Goal: Information Seeking & Learning: Learn about a topic

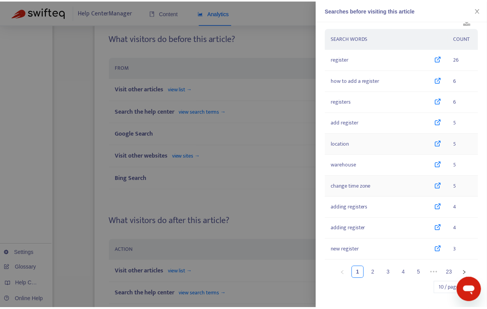
scroll to position [14, 0]
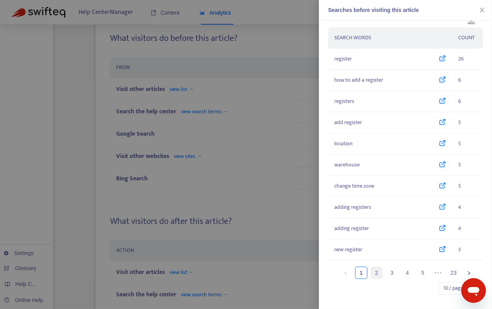
click at [374, 276] on link "2" at bounding box center [377, 273] width 12 height 12
click at [386, 272] on link "3" at bounding box center [392, 273] width 12 height 12
click at [404, 273] on link "4" at bounding box center [408, 273] width 12 height 12
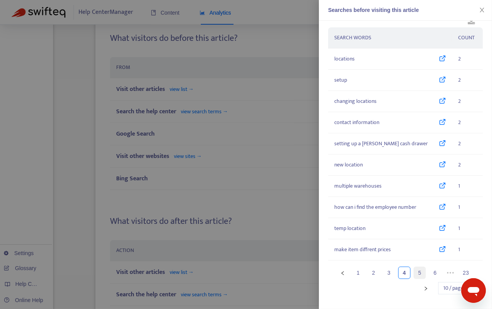
click at [414, 269] on link "5" at bounding box center [420, 273] width 12 height 12
click at [430, 273] on link "6" at bounding box center [436, 273] width 12 height 12
click at [432, 274] on link "7" at bounding box center [436, 273] width 12 height 12
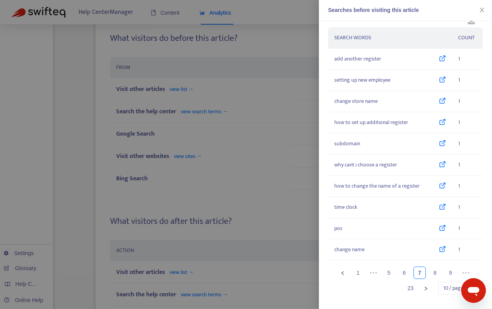
click at [217, 127] on div at bounding box center [246, 154] width 492 height 309
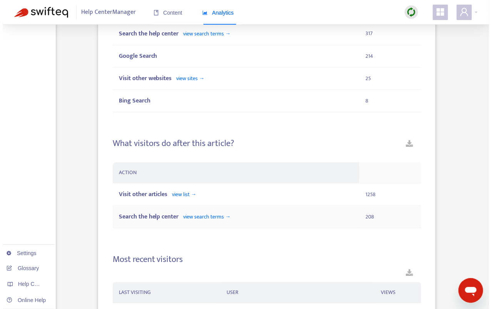
scroll to position [609, 0]
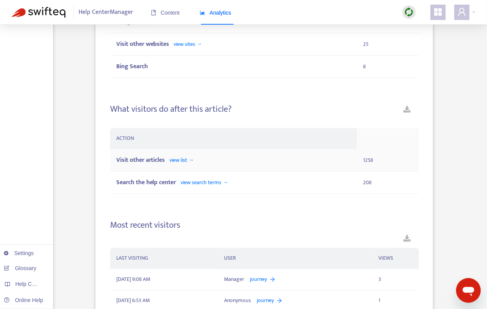
click at [222, 161] on div "Visit other articles view list →" at bounding box center [233, 160] width 235 height 10
click at [182, 160] on span "view list →" at bounding box center [182, 160] width 24 height 9
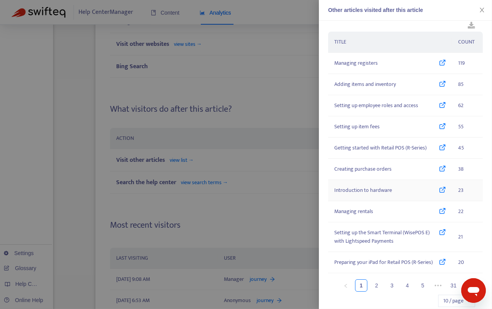
scroll to position [23, 0]
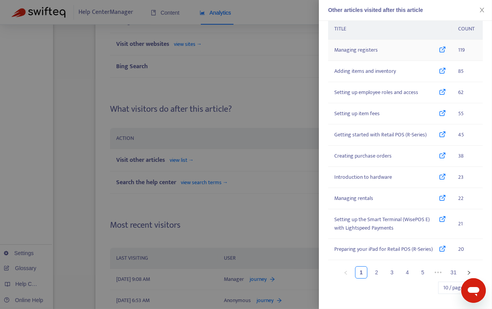
click at [439, 51] on icon at bounding box center [442, 50] width 7 height 8
click at [375, 273] on link "2" at bounding box center [377, 272] width 12 height 12
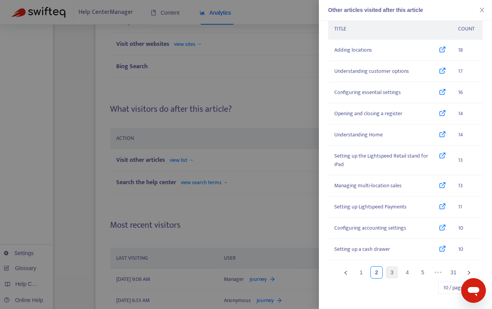
click at [388, 269] on link "3" at bounding box center [392, 272] width 12 height 12
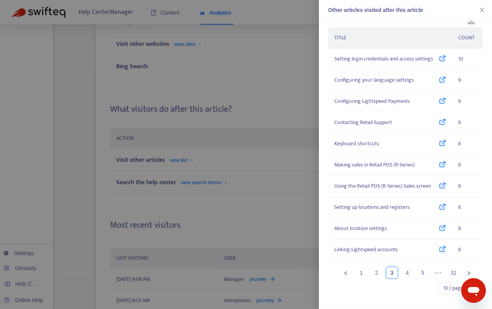
click at [224, 207] on div at bounding box center [246, 154] width 492 height 309
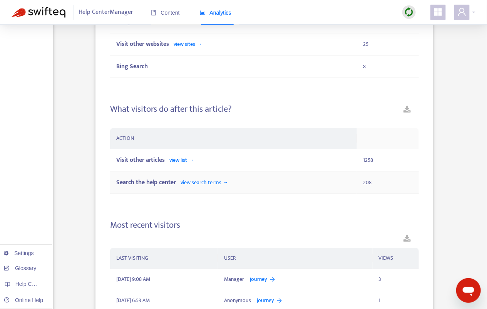
click at [204, 181] on span "view search terms →" at bounding box center [204, 182] width 47 height 9
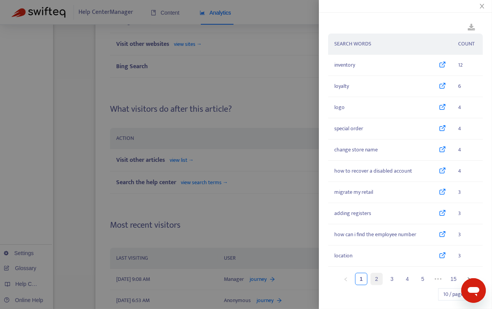
click at [375, 274] on link "2" at bounding box center [377, 279] width 12 height 12
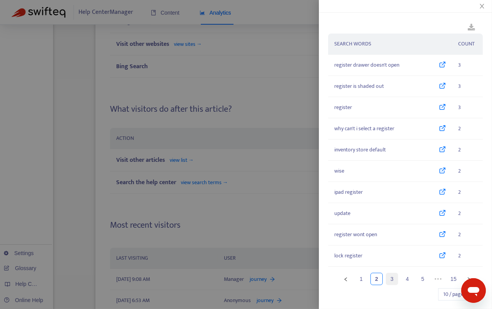
click at [386, 281] on link "3" at bounding box center [392, 279] width 12 height 12
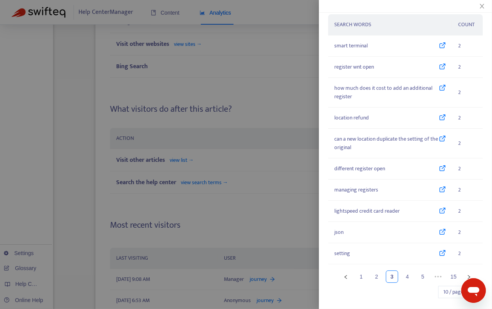
scroll to position [23, 0]
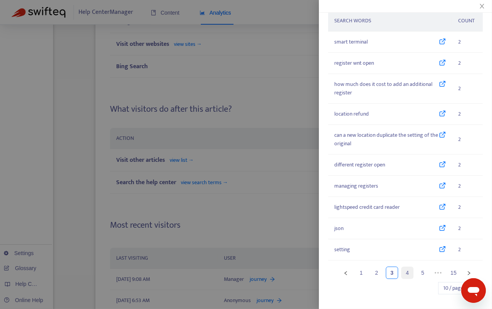
click at [403, 274] on link "4" at bounding box center [408, 273] width 12 height 12
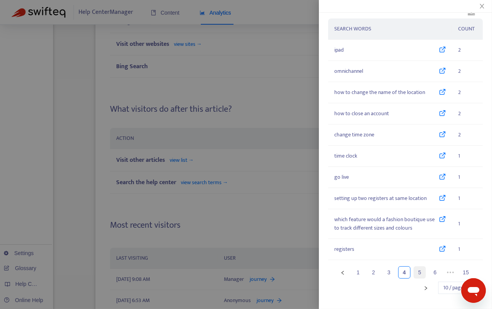
click at [414, 273] on link "5" at bounding box center [420, 272] width 12 height 12
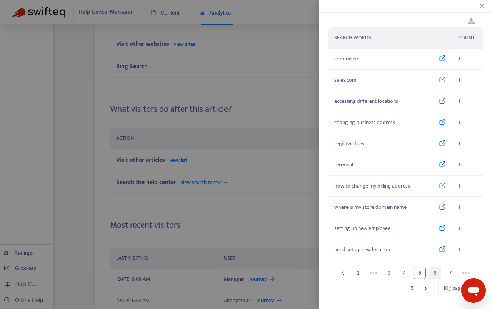
click at [433, 274] on link "6" at bounding box center [436, 273] width 12 height 12
click at [430, 273] on link "7" at bounding box center [436, 273] width 12 height 12
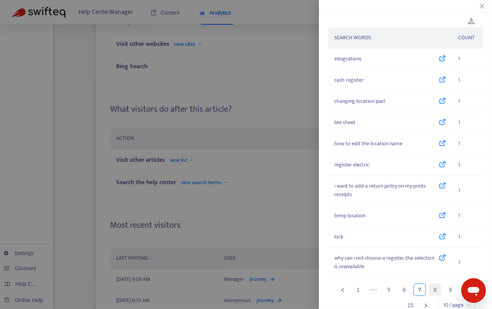
click at [430, 287] on link "8" at bounding box center [436, 290] width 12 height 12
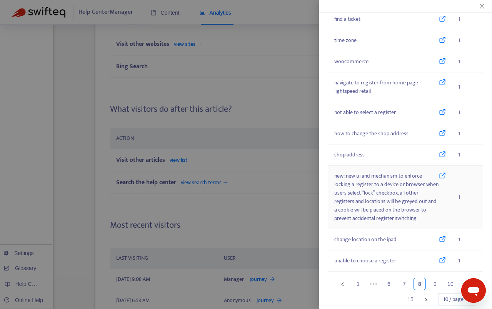
scroll to position [48, 0]
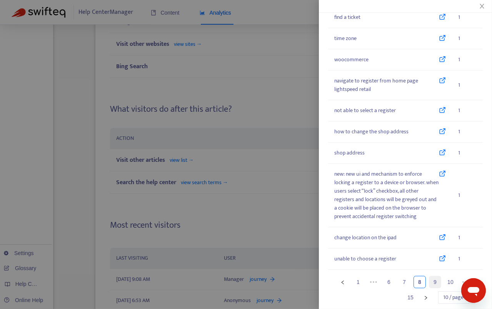
click at [430, 281] on link "9" at bounding box center [436, 282] width 12 height 12
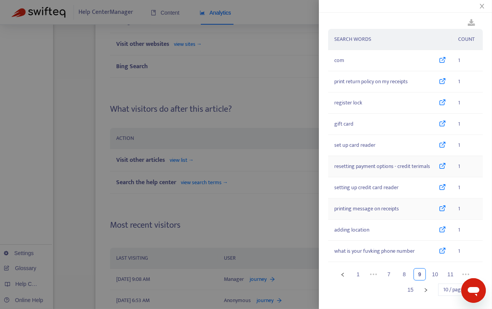
scroll to position [6, 0]
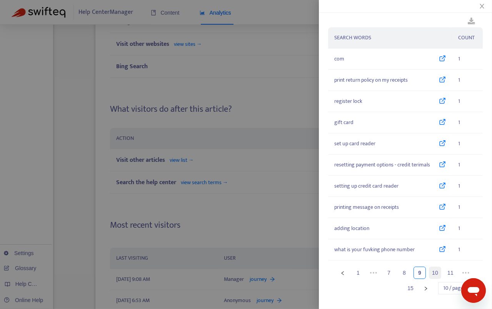
click at [430, 271] on link "10" at bounding box center [436, 273] width 12 height 12
click at [446, 272] on link "12" at bounding box center [451, 273] width 12 height 12
click at [430, 272] on link "13" at bounding box center [436, 273] width 12 height 12
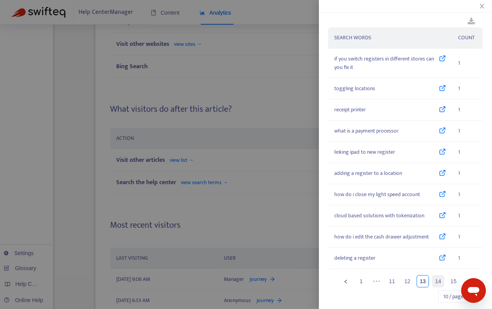
click at [433, 279] on link "14" at bounding box center [439, 281] width 12 height 12
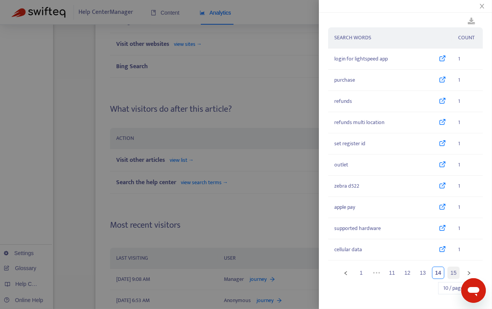
click at [448, 272] on link "15" at bounding box center [454, 273] width 12 height 12
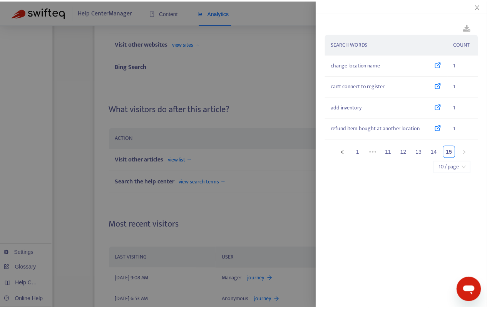
scroll to position [0, 0]
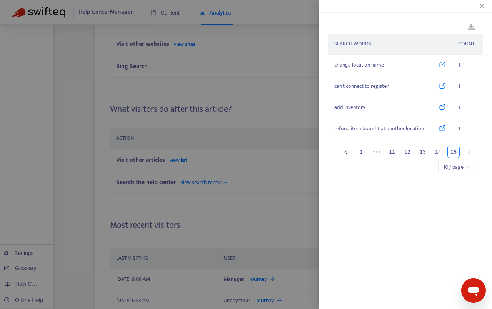
click at [242, 204] on div at bounding box center [246, 154] width 492 height 309
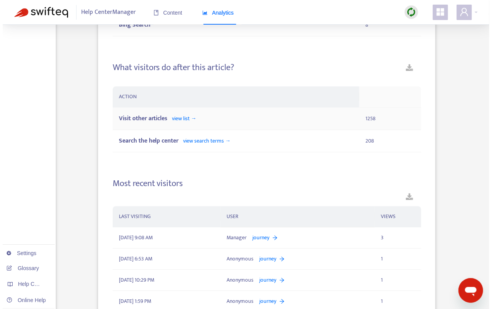
scroll to position [649, 0]
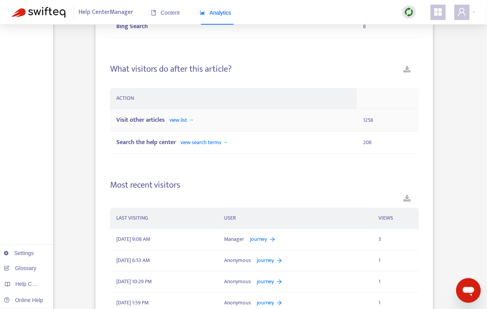
click at [170, 120] on div "Visit other articles view list →" at bounding box center [233, 120] width 235 height 10
click at [178, 119] on span "view list →" at bounding box center [182, 119] width 24 height 9
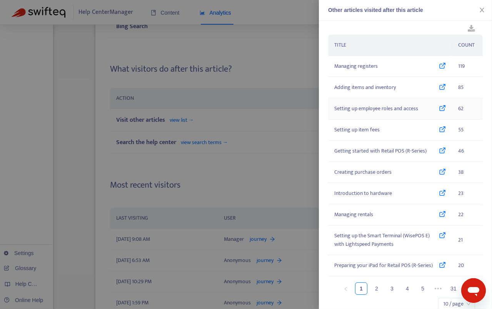
scroll to position [18, 0]
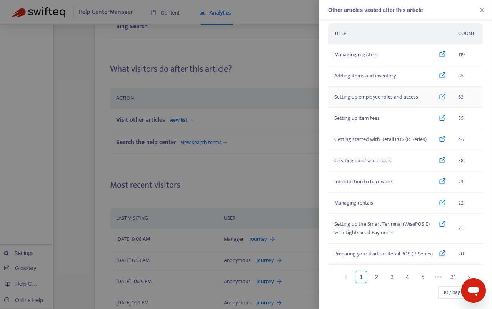
click at [439, 95] on icon at bounding box center [442, 97] width 7 height 8
click at [439, 113] on td "Setting up item fees" at bounding box center [390, 118] width 124 height 21
click at [431, 182] on div "Introduction to hardware" at bounding box center [390, 181] width 112 height 8
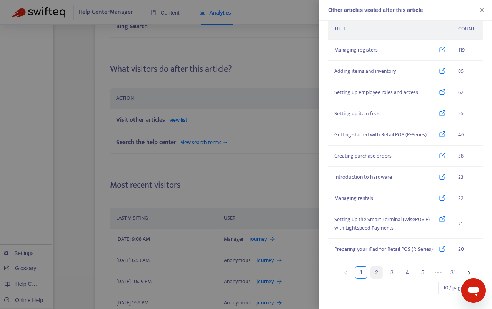
click at [373, 270] on link "2" at bounding box center [377, 272] width 12 height 12
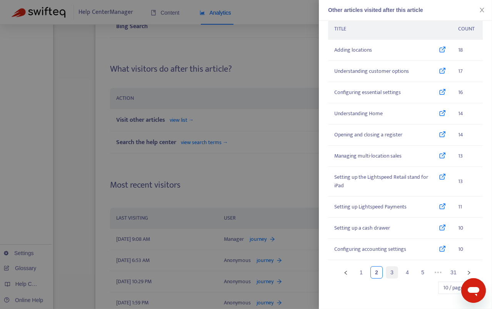
click at [388, 275] on link "3" at bounding box center [392, 272] width 12 height 12
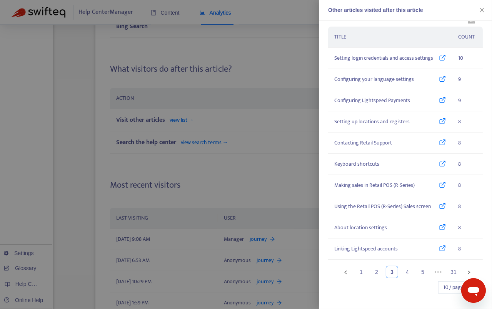
scroll to position [14, 0]
click at [405, 269] on link "4" at bounding box center [408, 273] width 12 height 12
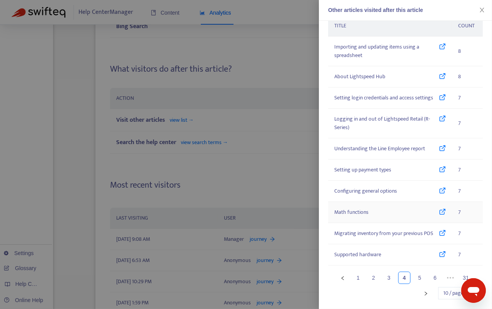
scroll to position [31, 0]
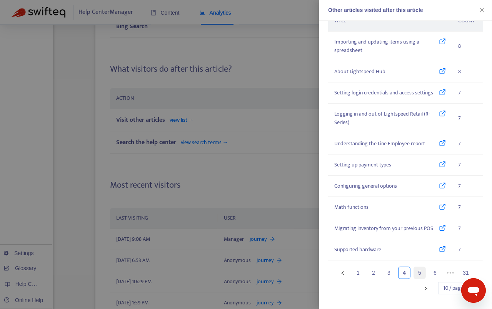
click at [415, 269] on link "5" at bounding box center [420, 273] width 12 height 12
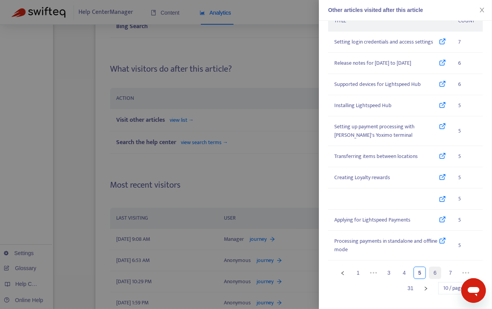
click at [434, 273] on link "6" at bounding box center [436, 273] width 12 height 12
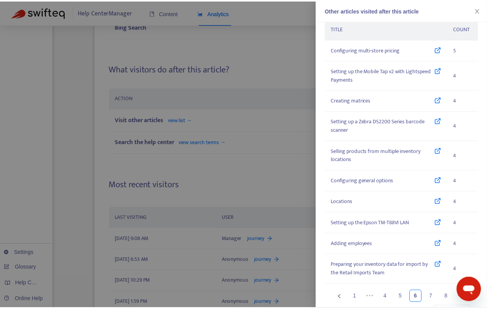
scroll to position [0, 0]
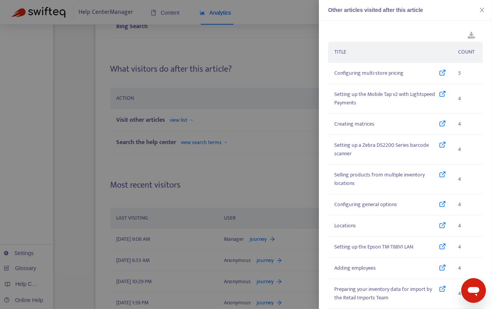
click at [222, 126] on div at bounding box center [246, 154] width 492 height 309
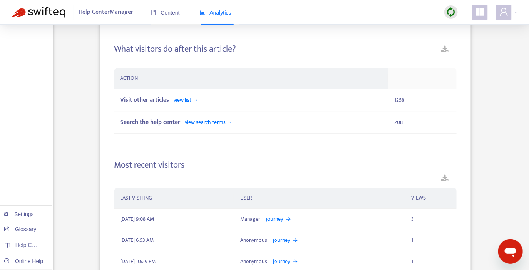
scroll to position [682, 0]
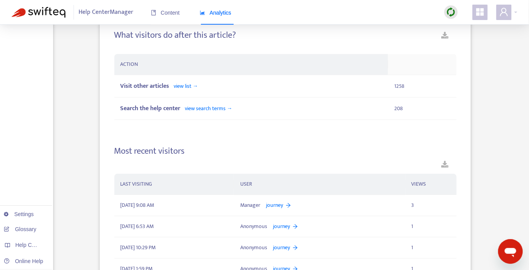
click at [301, 143] on div "Most recent visitors LAST VISITING USER VIEWS [DATE] 9:08 AM Manager journey 3 …" at bounding box center [285, 251] width 342 height 229
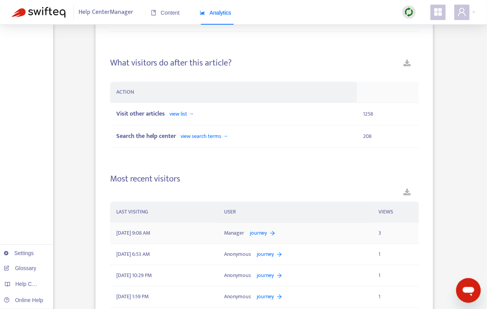
scroll to position [613, 0]
